Goal: Task Accomplishment & Management: Use online tool/utility

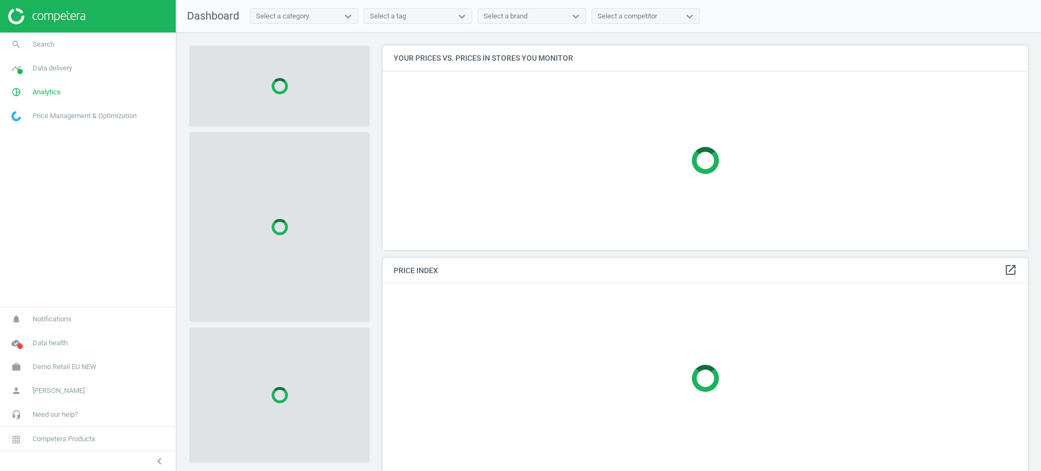
scroll to position [225, 656]
click at [66, 362] on span "Demo Retail EU NEW" at bounding box center [65, 367] width 64 height 10
click at [38, 333] on span "Switch campaign" at bounding box center [36, 335] width 48 height 9
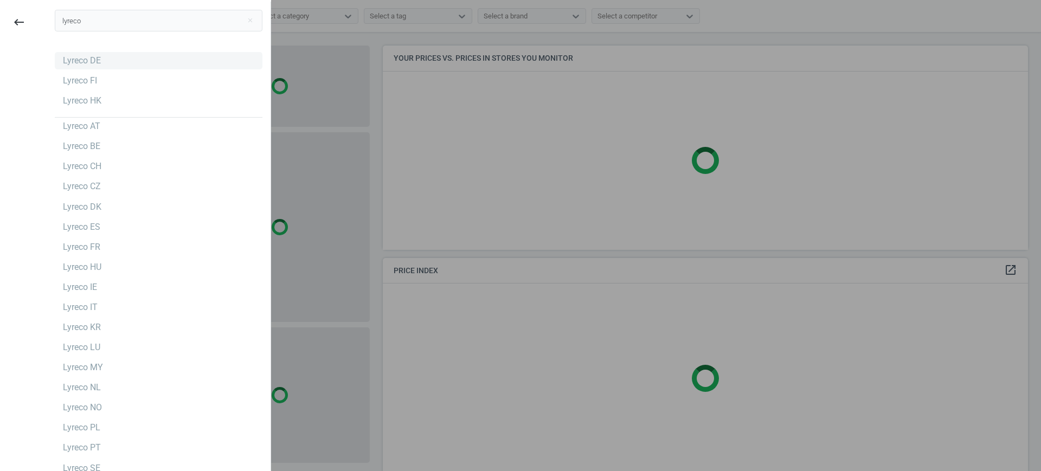
type input "lyreco"
click at [78, 62] on div "Lyreco DE" at bounding box center [82, 61] width 38 height 12
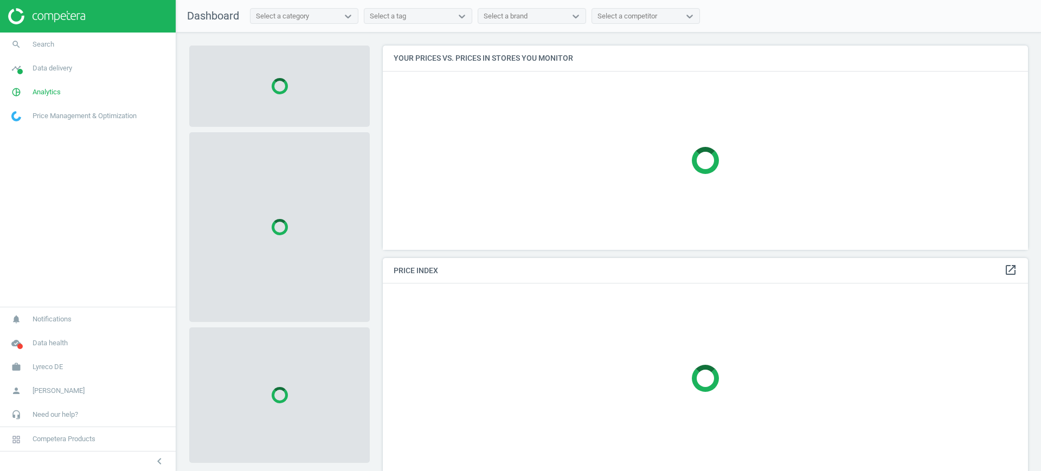
scroll to position [225, 656]
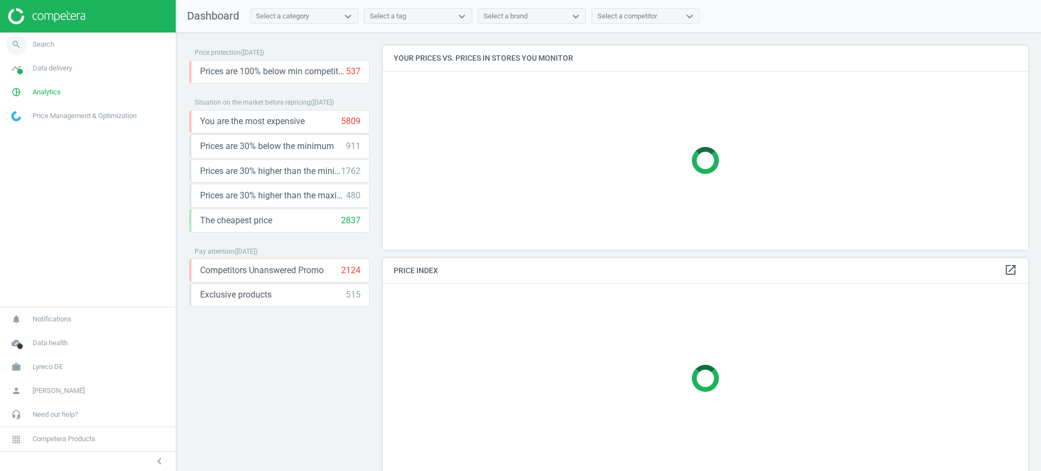
click at [53, 45] on span "Search" at bounding box center [44, 45] width 22 height 10
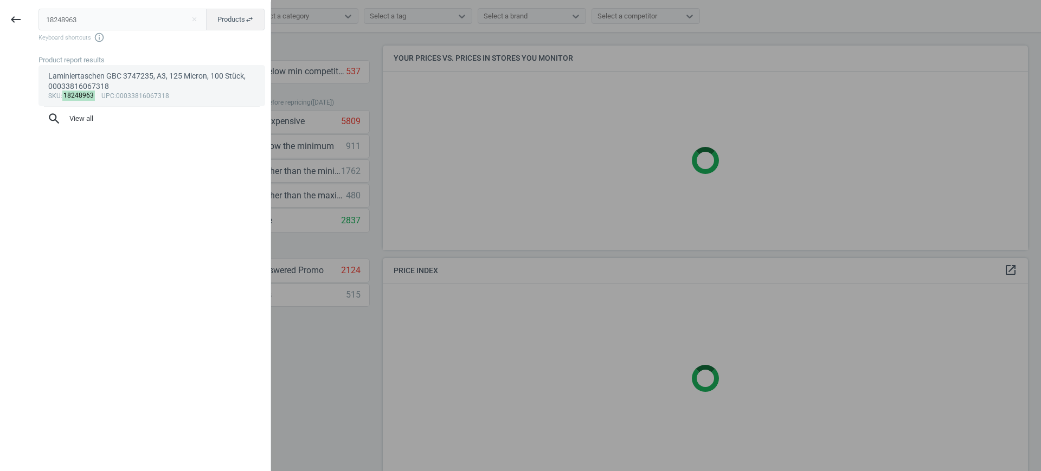
type input "18248963"
click at [97, 84] on div "Laminiertaschen GBC 3747235, A3, 125 Micron, 100 Stück, 00033816067318" at bounding box center [152, 81] width 208 height 21
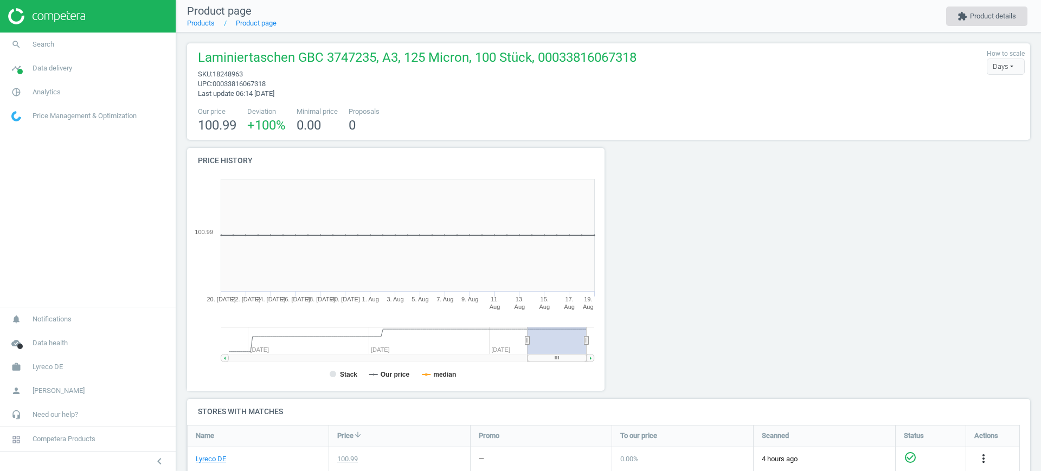
click at [983, 21] on button "extension Product details" at bounding box center [986, 17] width 81 height 20
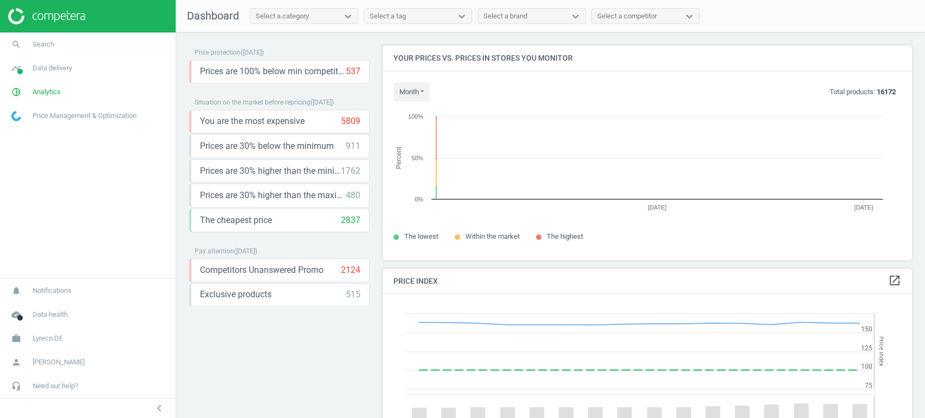
scroll to position [234, 539]
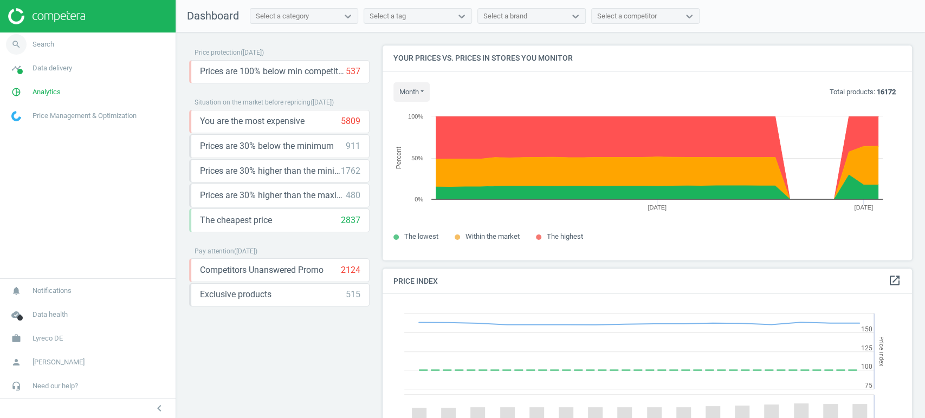
click at [81, 40] on link "search Search" at bounding box center [88, 45] width 176 height 24
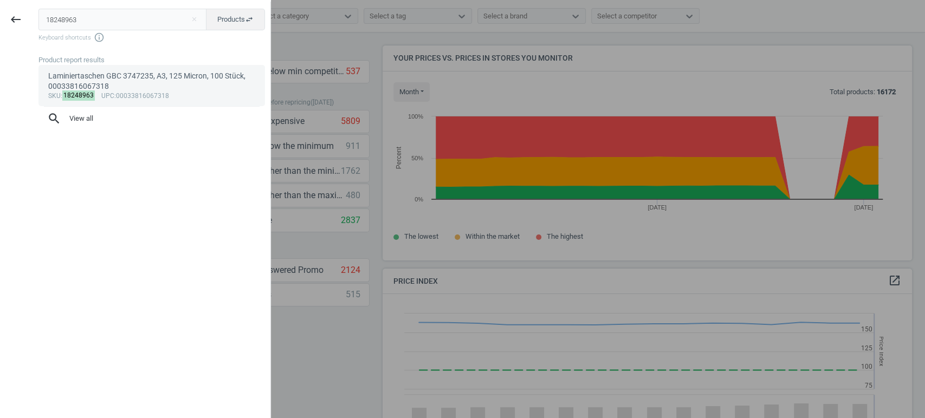
type input "18248963"
click at [87, 75] on div "Laminiertaschen GBC 3747235, A3, 125 Micron, 100 Stück, 00033816067318" at bounding box center [152, 81] width 208 height 21
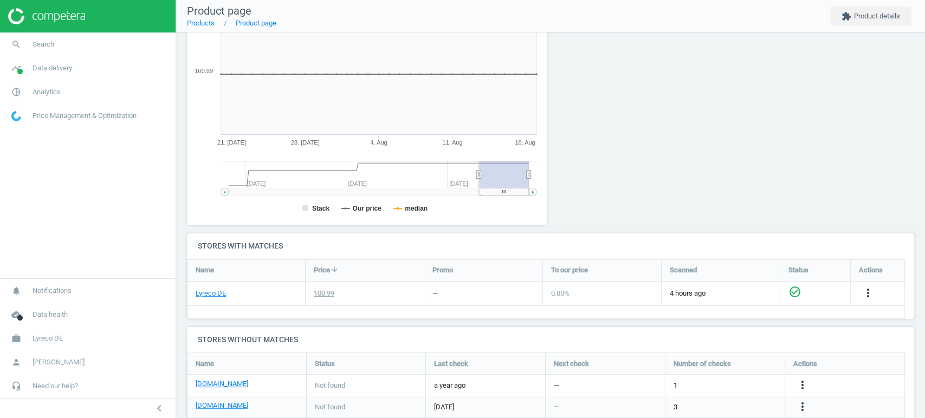
scroll to position [240, 0]
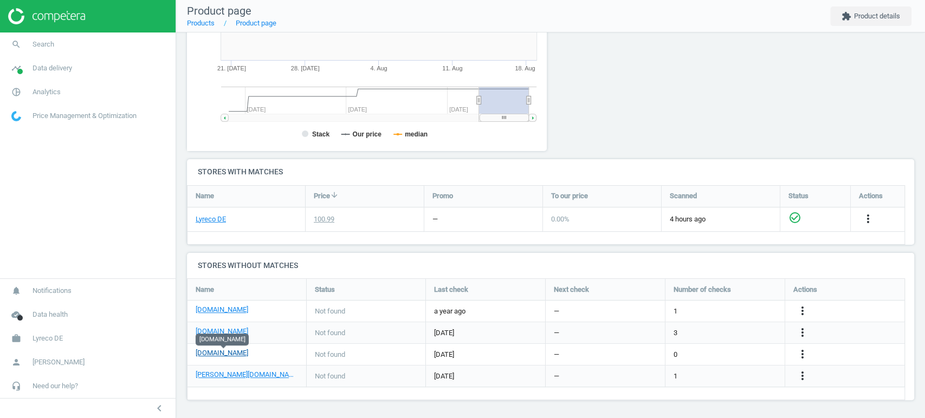
click at [215, 353] on link "[DOMAIN_NAME]" at bounding box center [222, 354] width 53 height 10
click at [802, 353] on icon "more_vert" at bounding box center [802, 354] width 13 height 13
click at [715, 76] on div at bounding box center [643, 33] width 184 height 251
drag, startPoint x: 261, startPoint y: 352, endPoint x: 190, endPoint y: 354, distance: 70.5
click at [190, 354] on div "[DOMAIN_NAME]" at bounding box center [247, 354] width 119 height 21
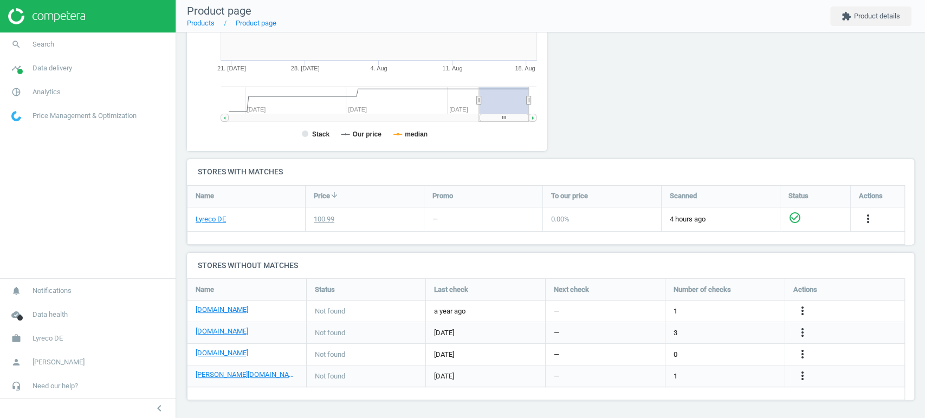
copy link "[DOMAIN_NAME]"
click at [107, 5] on div at bounding box center [88, 16] width 176 height 33
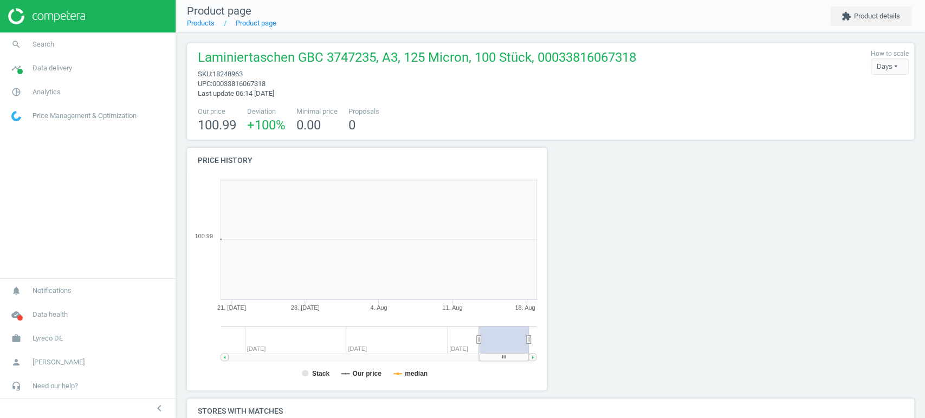
scroll to position [236, 373]
click at [33, 91] on span "Analytics" at bounding box center [47, 92] width 28 height 10
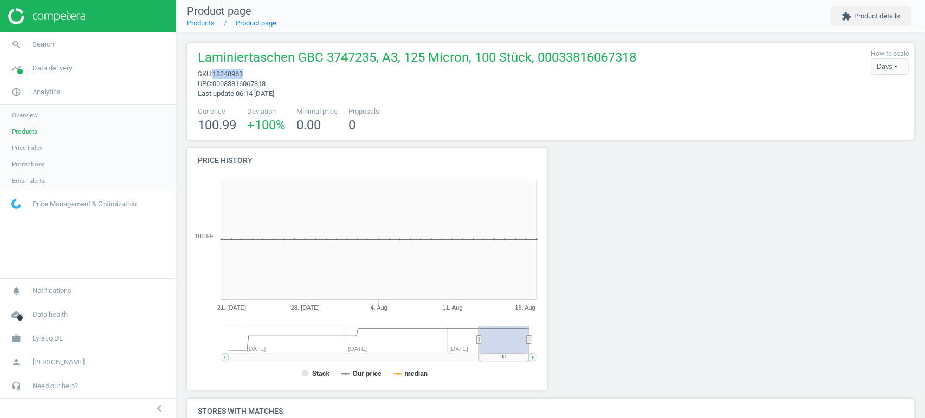
drag, startPoint x: 243, startPoint y: 73, endPoint x: 216, endPoint y: 77, distance: 28.0
click at [216, 77] on span "18248963" at bounding box center [227, 74] width 30 height 8
copy span "18248963"
click at [30, 133] on span "Products" at bounding box center [24, 131] width 25 height 9
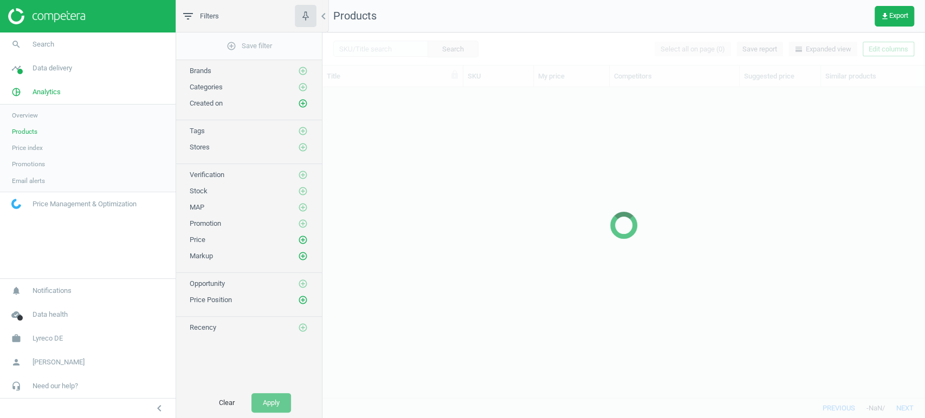
scroll to position [292, 593]
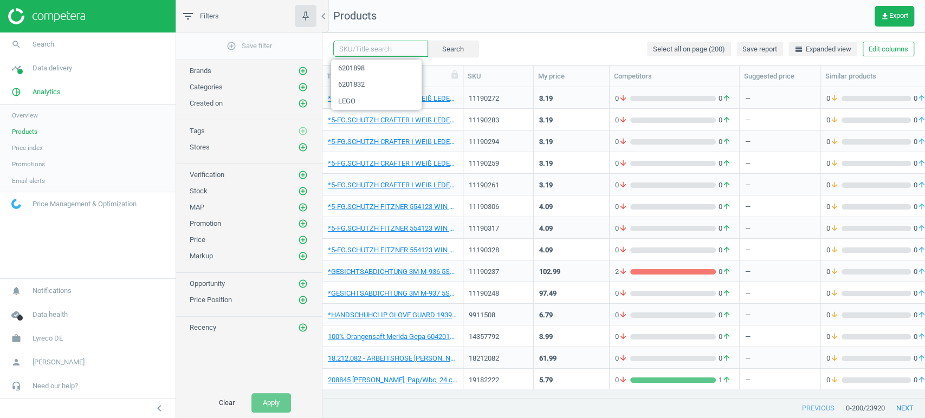
click at [382, 48] on input "text" at bounding box center [380, 49] width 95 height 16
paste input "18248963"
type input "18248963"
click at [451, 54] on button "Search" at bounding box center [452, 49] width 51 height 16
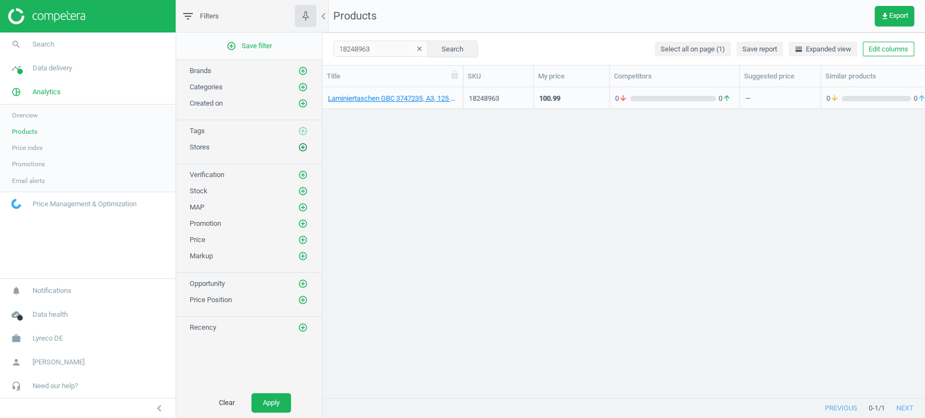
click at [304, 146] on icon "add_circle_outline" at bounding box center [303, 148] width 10 height 10
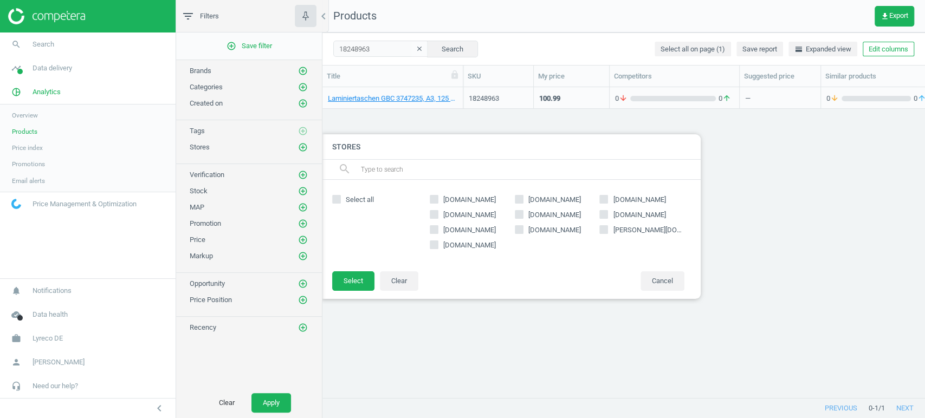
click at [522, 230] on input "[DOMAIN_NAME]" at bounding box center [518, 230] width 7 height 7
checkbox input "true"
click at [348, 280] on button "Select" at bounding box center [353, 282] width 42 height 20
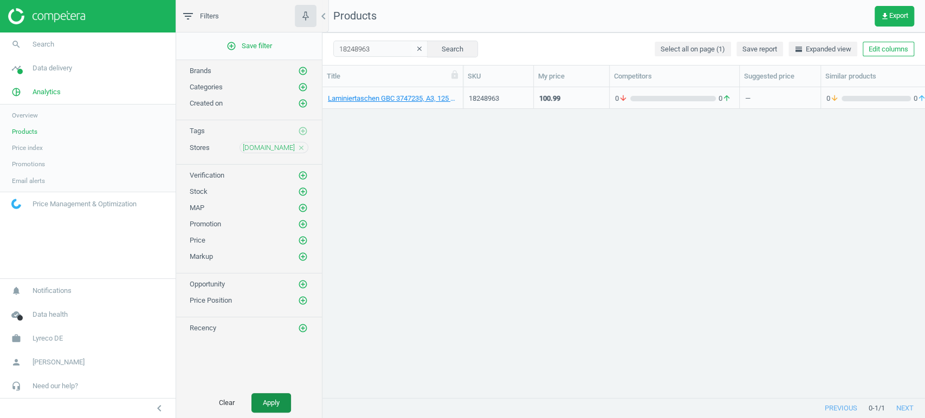
click at [282, 407] on button "Apply" at bounding box center [271, 403] width 40 height 20
